Goal: Information Seeking & Learning: Check status

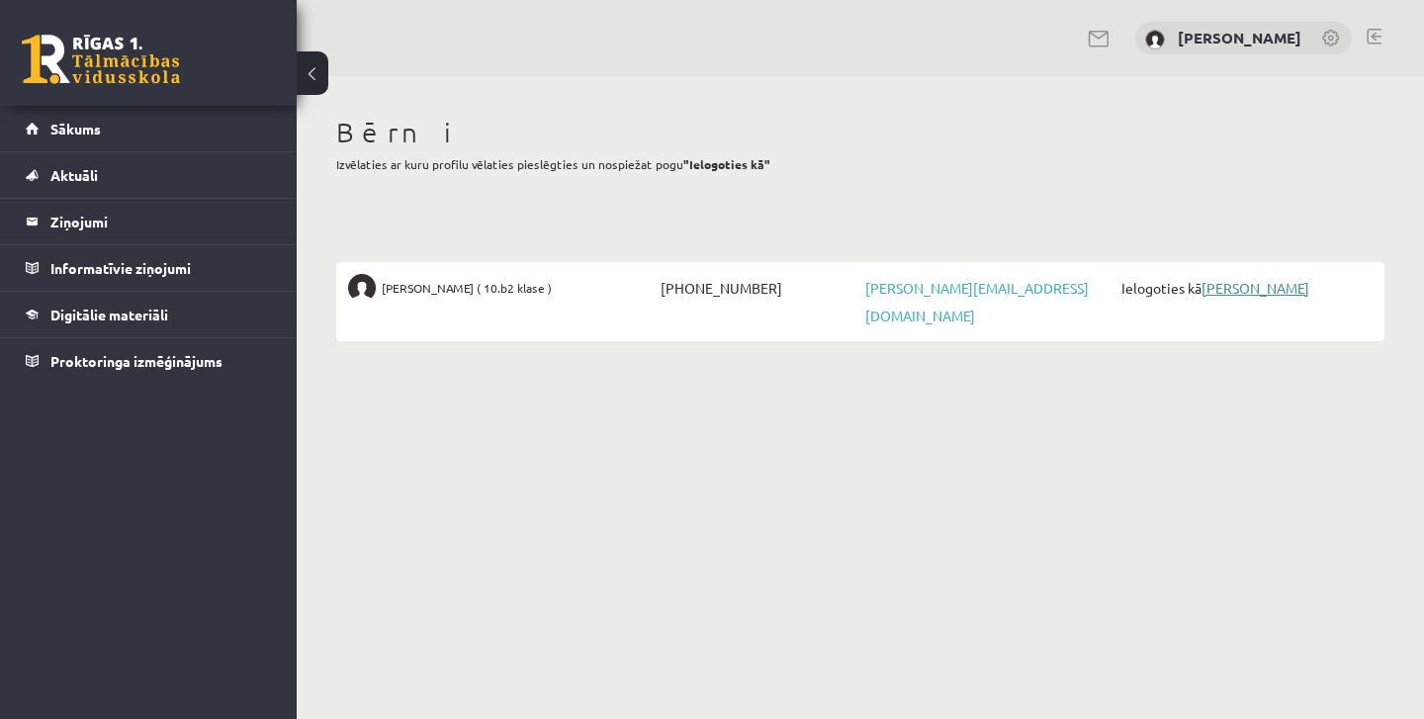
click at [1290, 291] on link "[PERSON_NAME]" at bounding box center [1255, 288] width 108 height 18
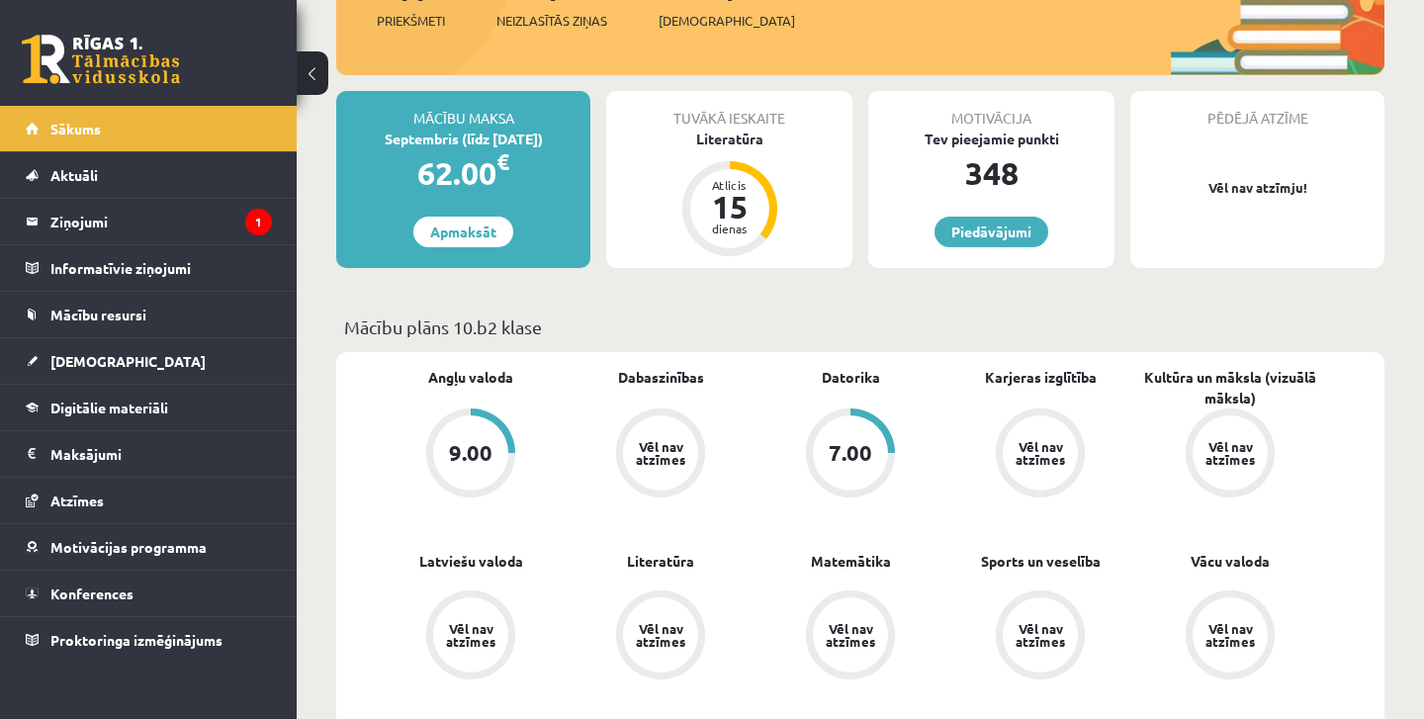
scroll to position [358, 0]
click at [869, 466] on div "7.00" at bounding box center [850, 451] width 75 height 75
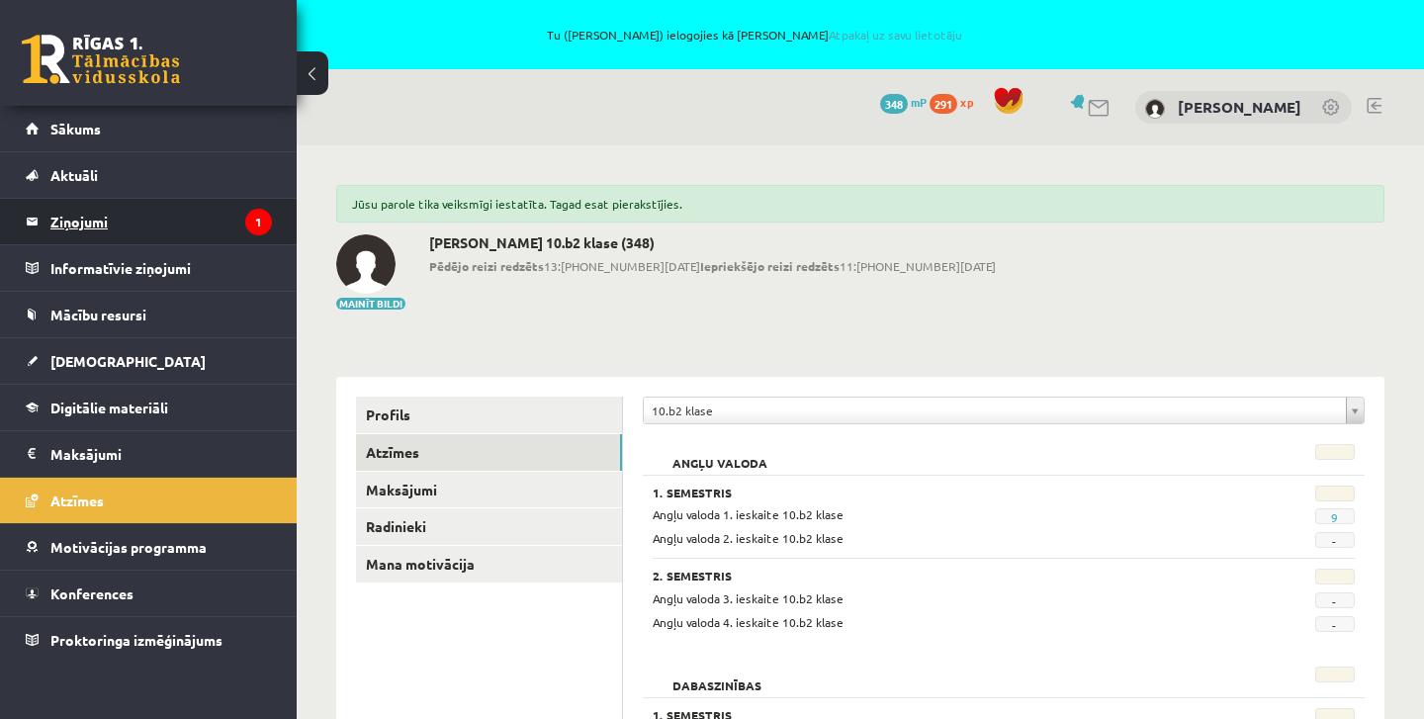
click at [206, 223] on legend "Ziņojumi 1" at bounding box center [160, 221] width 221 height 45
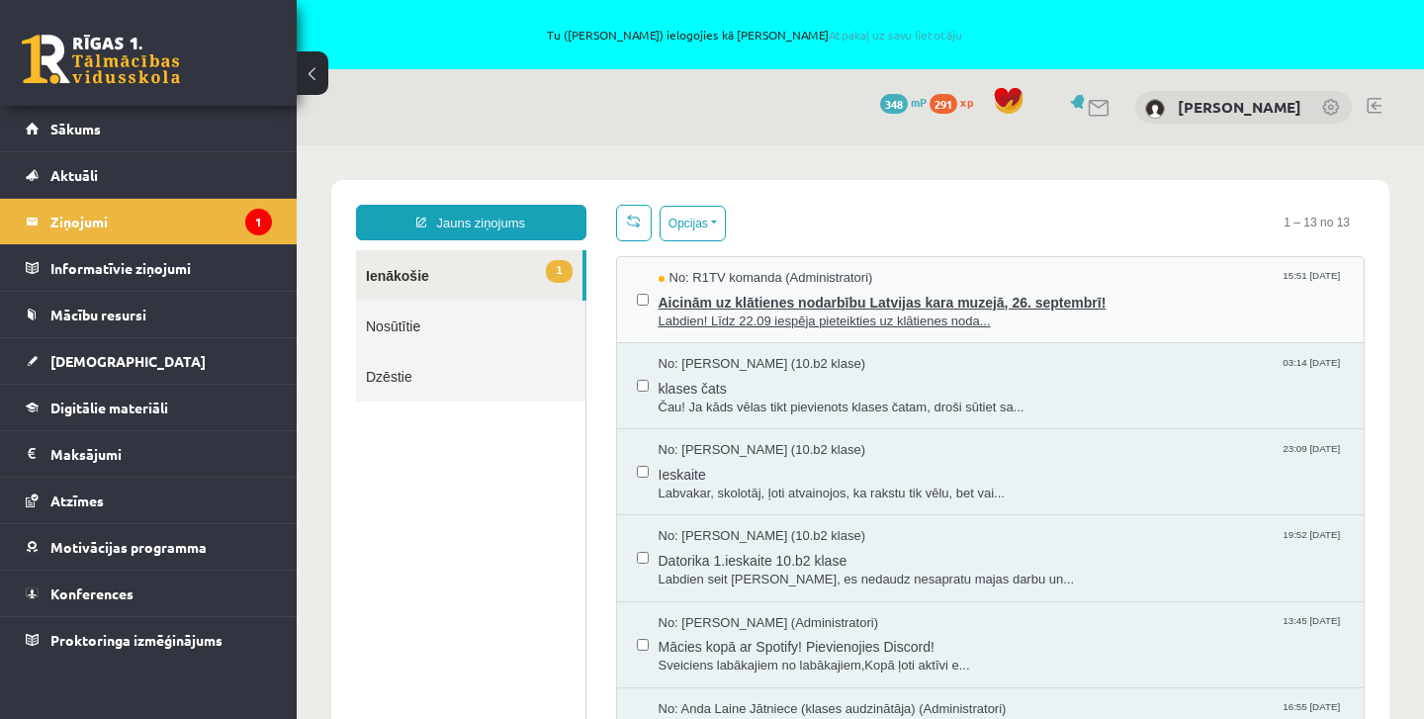
click at [911, 310] on span "Aicinām uz klātienes nodarbību Latvijas kara muzejā, 26. septembrī!" at bounding box center [1001, 300] width 686 height 25
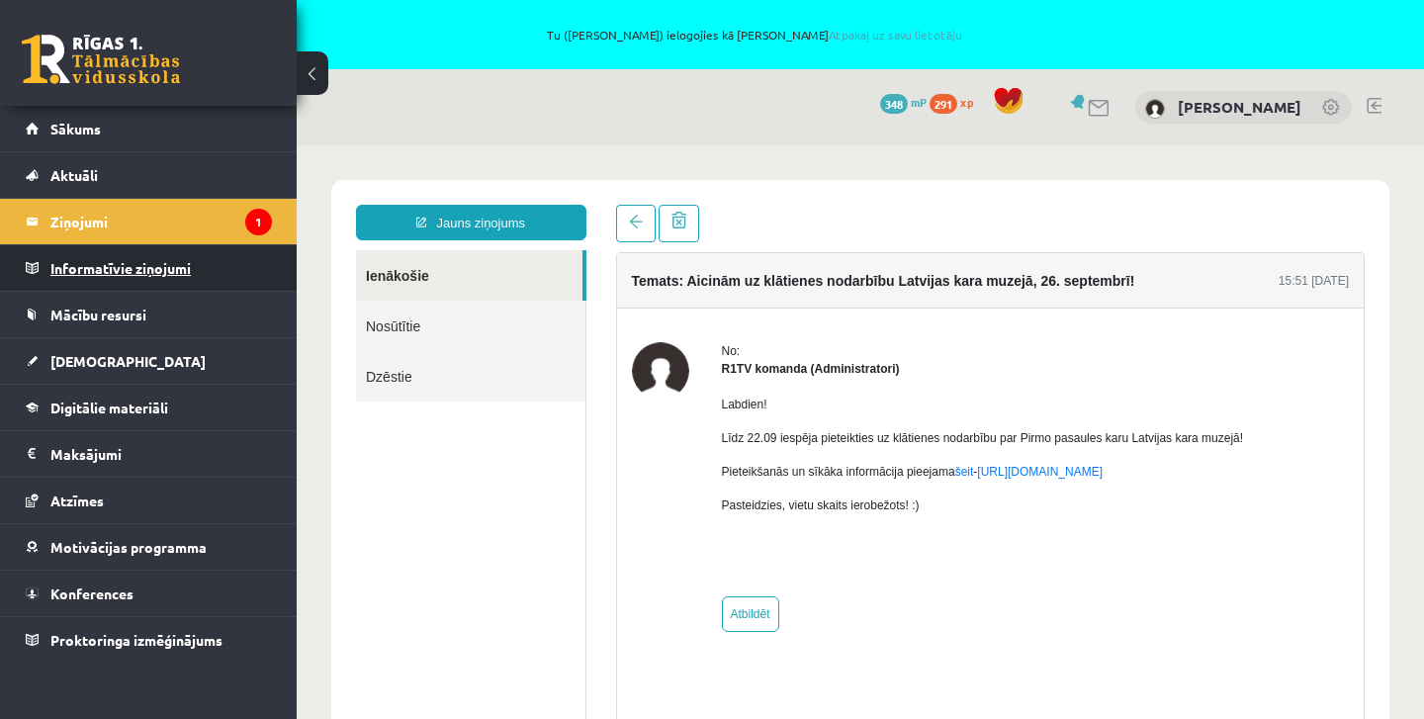
click at [124, 271] on legend "Informatīvie ziņojumi 0" at bounding box center [160, 267] width 221 height 45
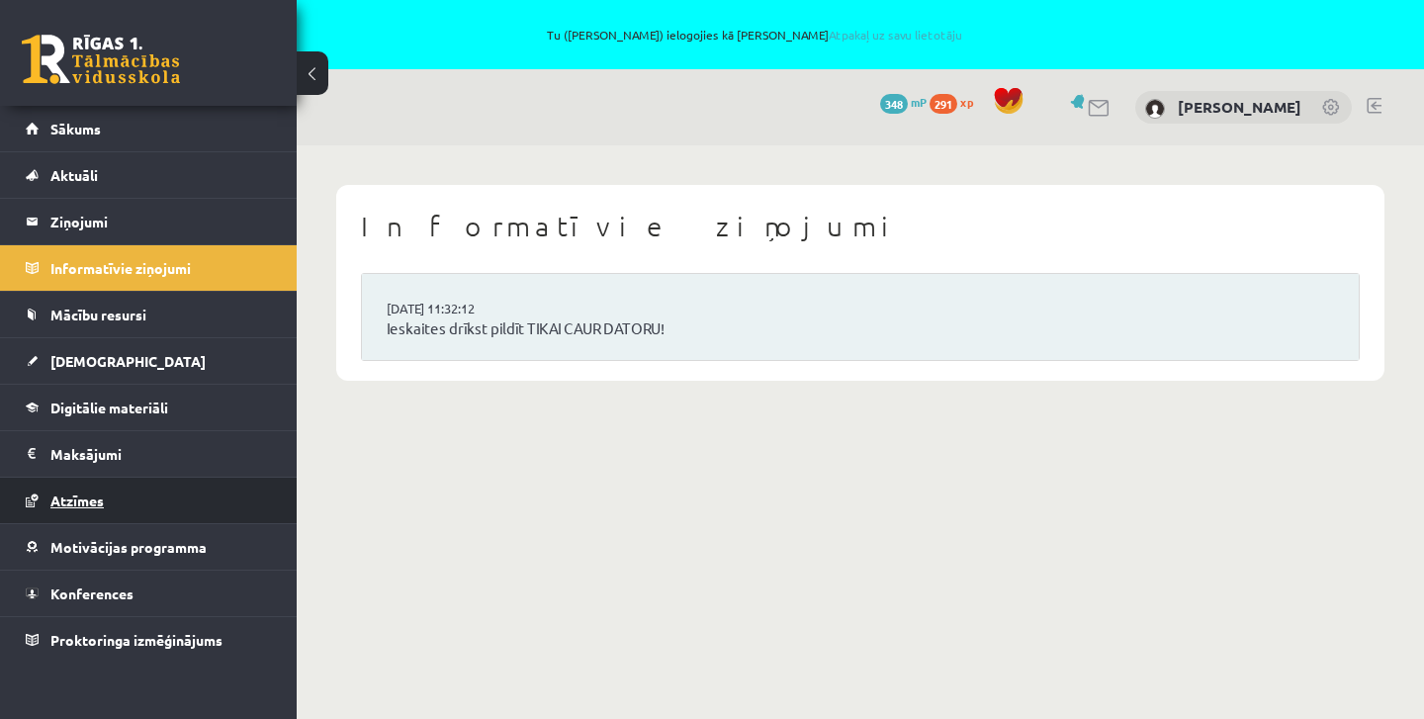
click at [78, 501] on span "Atzīmes" at bounding box center [76, 500] width 53 height 18
